Goal: Task Accomplishment & Management: Manage account settings

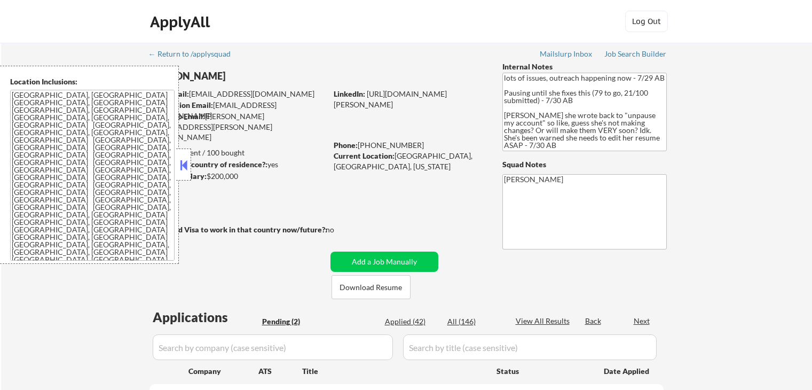
select select ""pending""
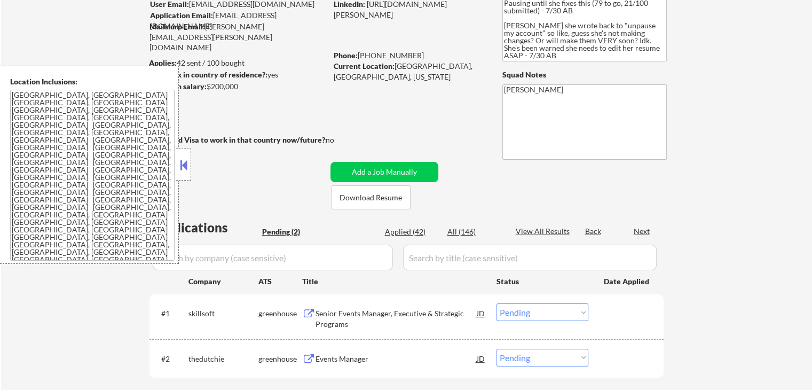
scroll to position [160, 0]
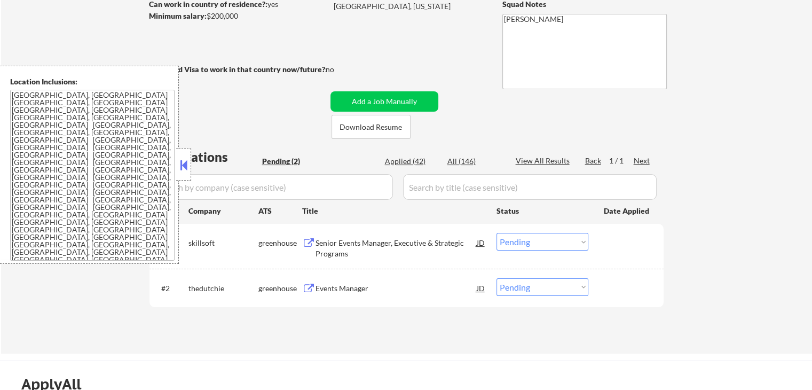
click at [182, 165] on button at bounding box center [184, 165] width 12 height 16
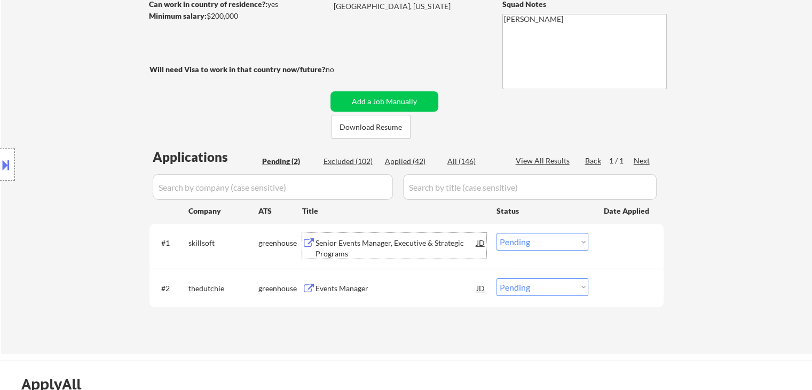
click at [376, 243] on div "Senior Events Manager, Executive & Strategic Programs" at bounding box center [395, 248] width 161 height 21
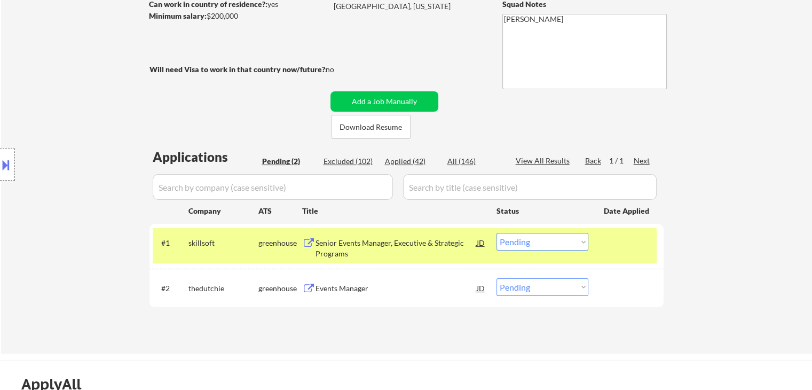
click at [351, 291] on div "Events Manager" at bounding box center [395, 288] width 161 height 11
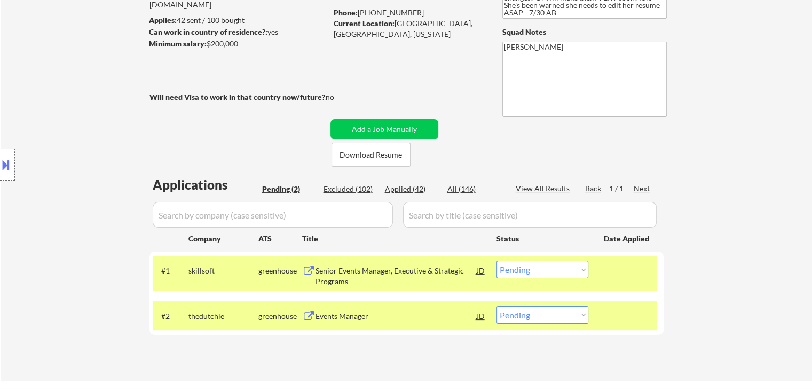
scroll to position [0, 0]
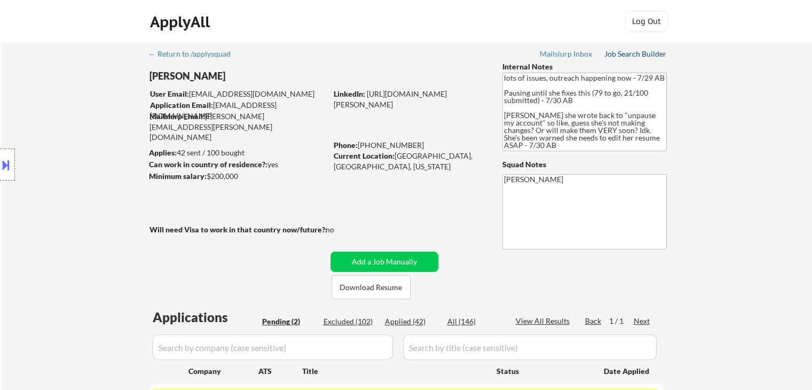
click at [636, 58] on div "Job Search Builder" at bounding box center [635, 53] width 62 height 7
drag, startPoint x: 204, startPoint y: 175, endPoint x: 276, endPoint y: 179, distance: 71.7
click at [276, 179] on div "Minimum salary: $200,000" at bounding box center [238, 176] width 178 height 11
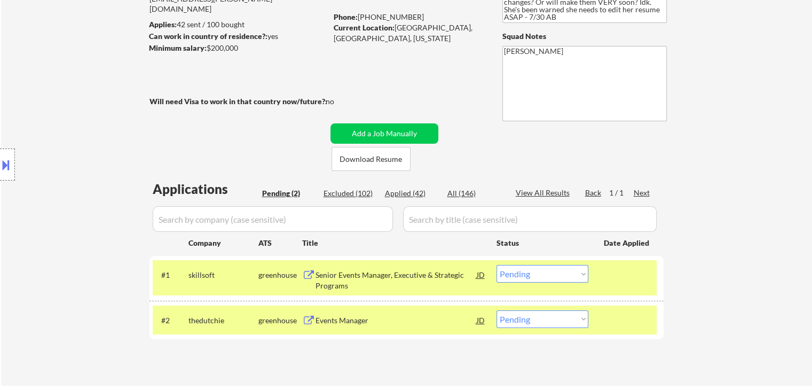
scroll to position [160, 0]
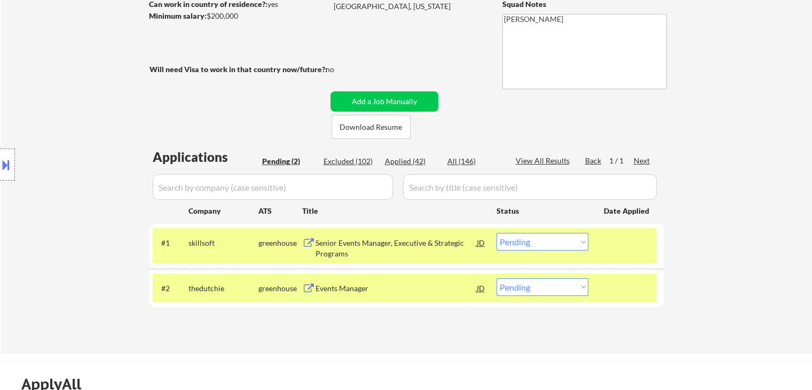
drag, startPoint x: 559, startPoint y: 243, endPoint x: 539, endPoint y: 237, distance: 21.8
click at [559, 243] on select "Choose an option... Pending Applied Excluded (Questions) Excluded (Expired) Exc…" at bounding box center [542, 242] width 92 height 18
click at [496, 233] on select "Choose an option... Pending Applied Excluded (Questions) Excluded (Expired) Exc…" at bounding box center [542, 242] width 92 height 18
click at [545, 285] on select "Choose an option... Pending Applied Excluded (Questions) Excluded (Expired) Exc…" at bounding box center [542, 287] width 92 height 18
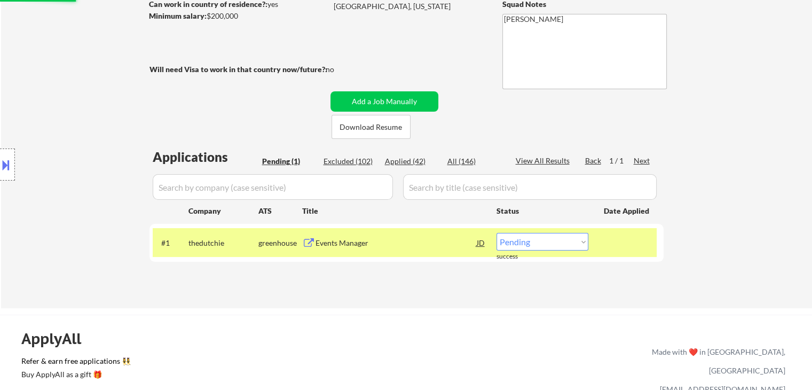
click at [557, 255] on div "#1 thedutchie greenhouse Events Manager JD Choose an option... Pending Applied …" at bounding box center [405, 242] width 504 height 29
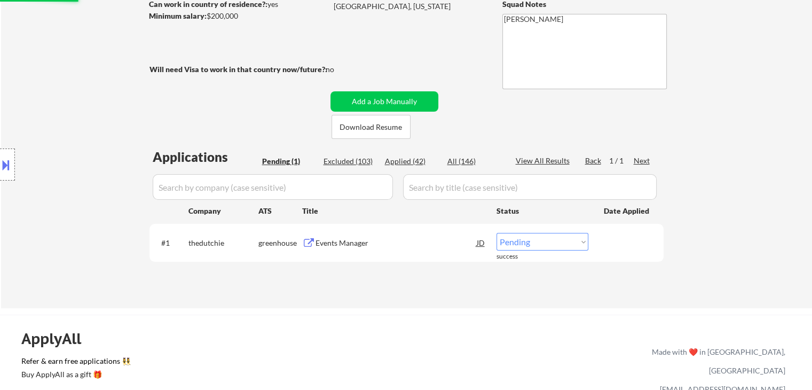
click at [562, 246] on select "Choose an option... Pending Applied Excluded (Questions) Excluded (Expired) Exc…" at bounding box center [542, 242] width 92 height 18
select select ""excluded__salary_""
click at [496, 233] on select "Choose an option... Pending Applied Excluded (Questions) Excluded (Expired) Exc…" at bounding box center [542, 242] width 92 height 18
click at [725, 230] on div "← Return to /applysquad Mailslurp Inbox Job Search Builder Lorraine DeSouza Use…" at bounding box center [406, 95] width 811 height 425
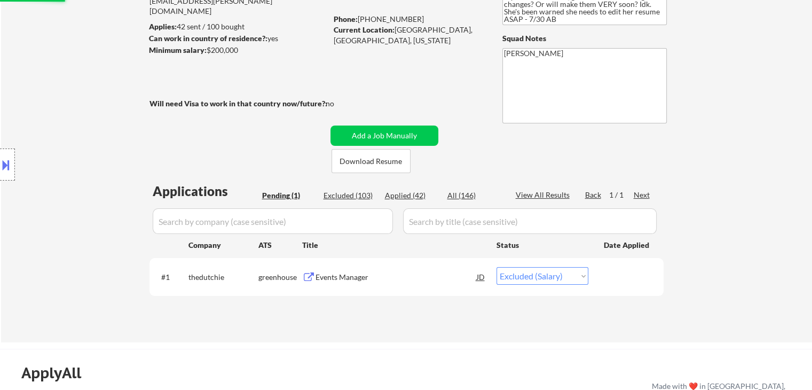
scroll to position [0, 0]
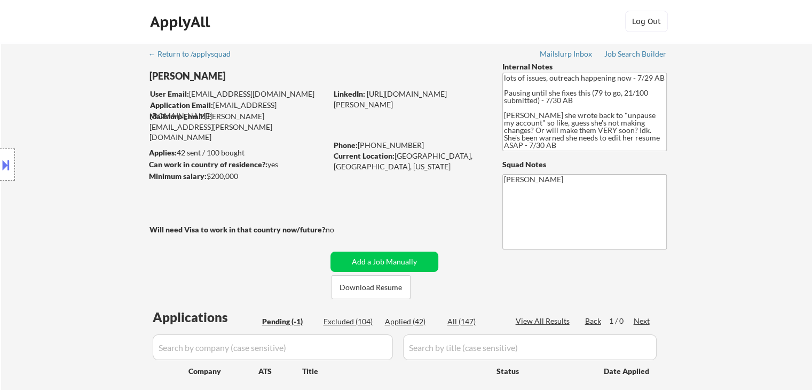
click at [9, 167] on button at bounding box center [6, 165] width 12 height 18
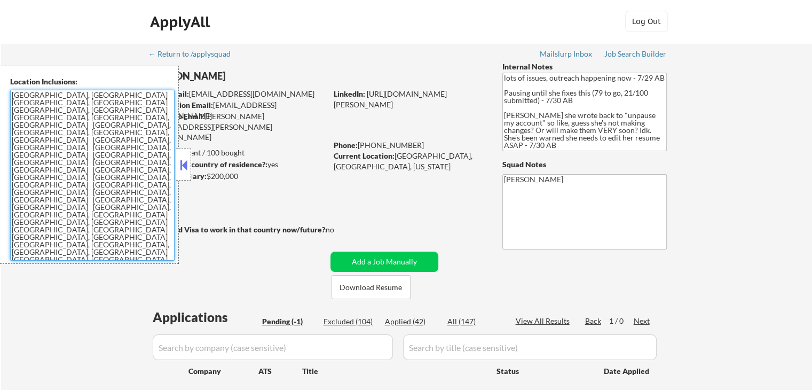
drag, startPoint x: 78, startPoint y: 220, endPoint x: 0, endPoint y: 89, distance: 153.0
click at [0, 89] on div "Location Inclusions: [GEOGRAPHIC_DATA], [GEOGRAPHIC_DATA] [GEOGRAPHIC_DATA], [G…" at bounding box center [89, 165] width 179 height 198
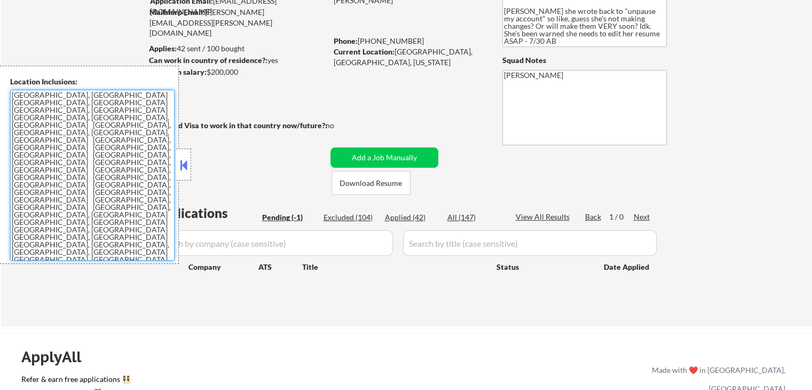
scroll to position [160, 0]
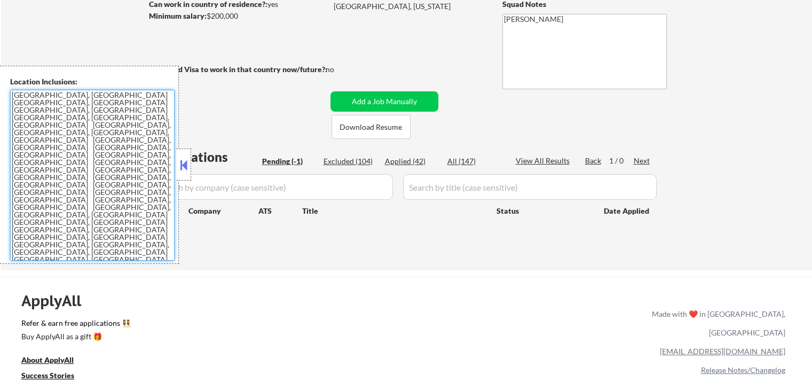
click at [186, 165] on button at bounding box center [184, 165] width 12 height 16
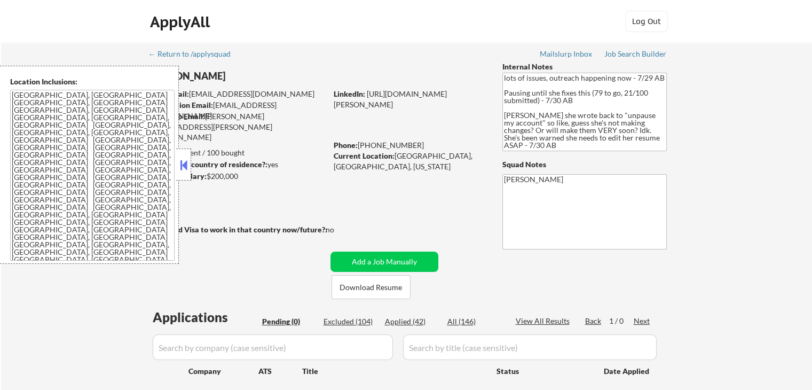
click at [181, 167] on button at bounding box center [184, 165] width 12 height 16
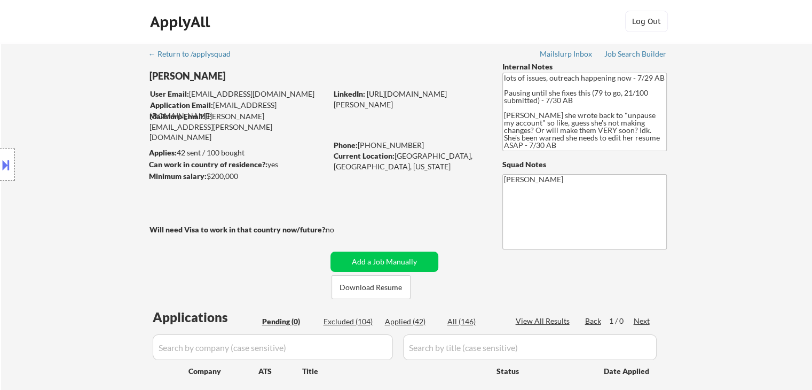
click at [89, 222] on div "Location Inclusions: [GEOGRAPHIC_DATA], [GEOGRAPHIC_DATA] [GEOGRAPHIC_DATA], [G…" at bounding box center [95, 165] width 191 height 198
